Goal: Task Accomplishment & Management: Use online tool/utility

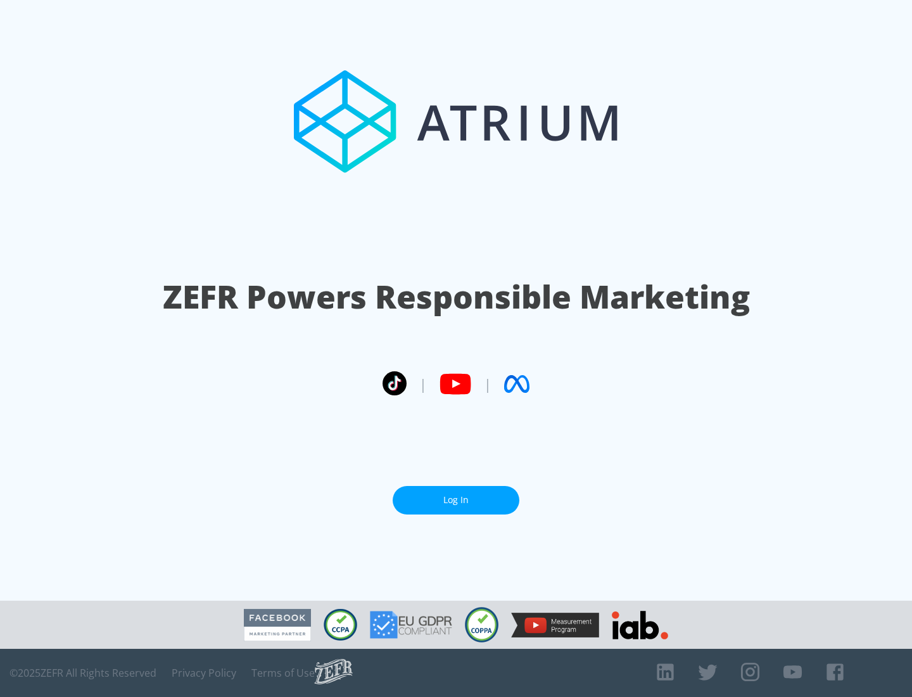
click at [456, 500] on link "Log In" at bounding box center [456, 500] width 127 height 29
